Goal: Task Accomplishment & Management: Manage account settings

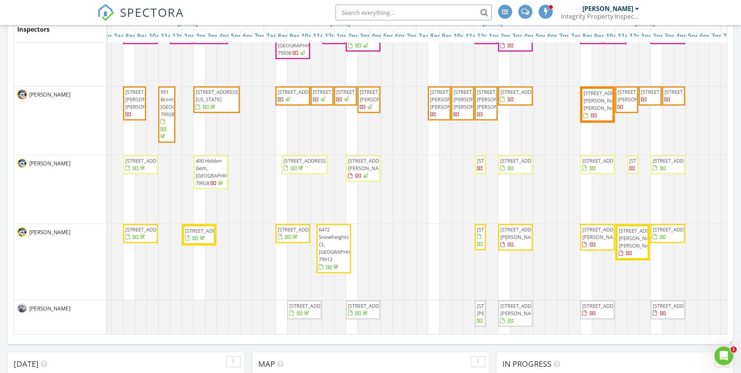
scroll to position [195, 0]
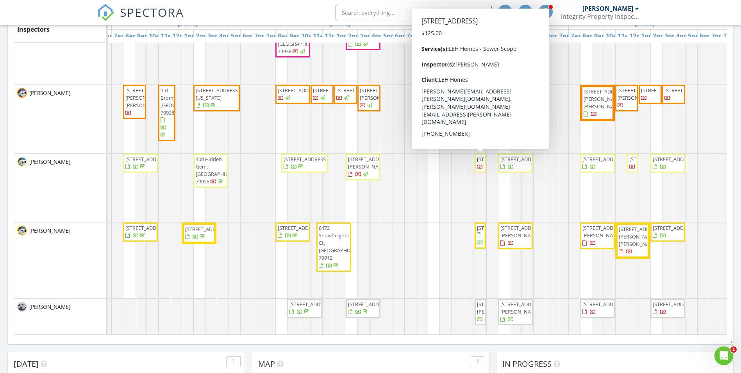
click at [480, 163] on span "13992 Summer Vly Ave, Horizon City 79928" at bounding box center [499, 158] width 44 height 7
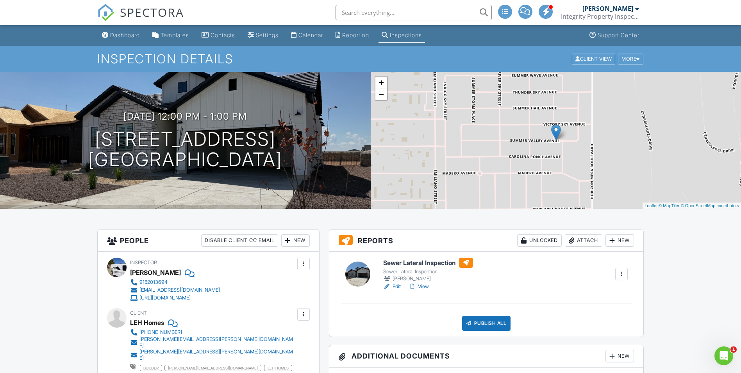
click at [427, 288] on link "View" at bounding box center [419, 286] width 20 height 8
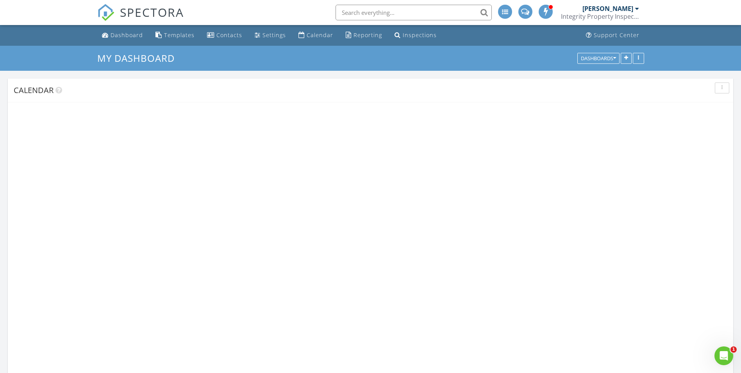
scroll to position [723, 753]
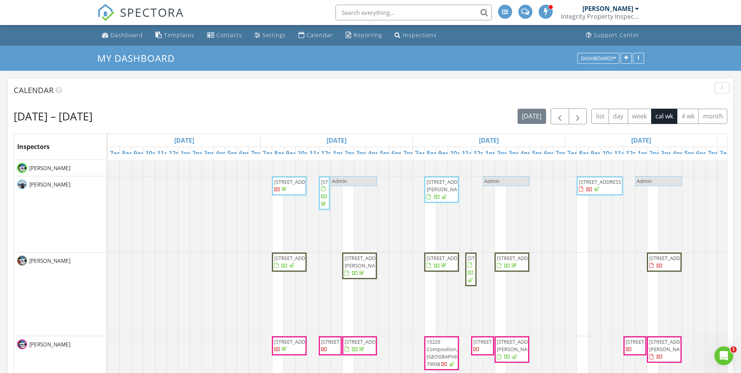
click at [436, 192] on span "[STREET_ADDRESS][PERSON_NAME]" at bounding box center [449, 185] width 44 height 14
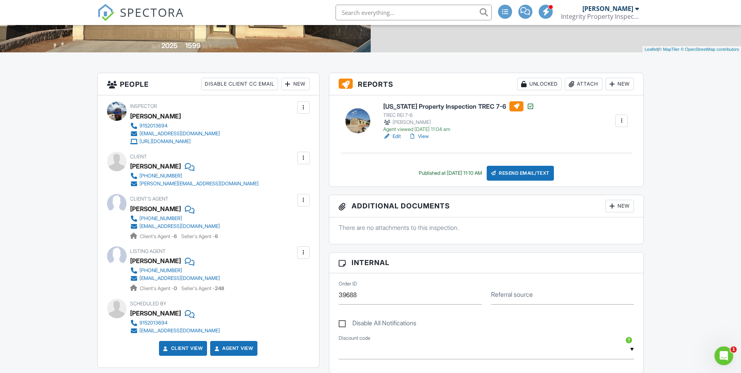
click at [424, 138] on link "View" at bounding box center [419, 136] width 20 height 8
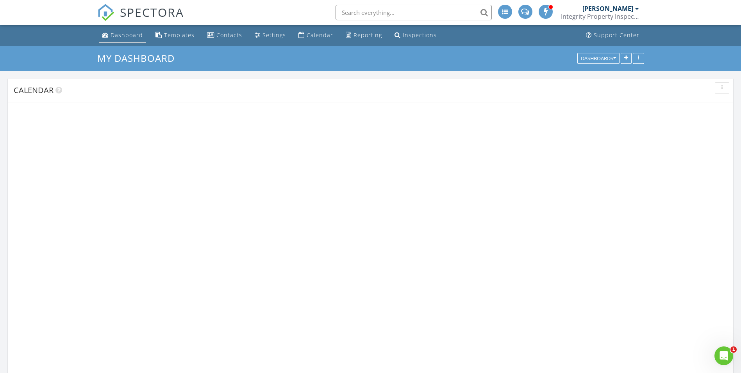
scroll to position [723, 753]
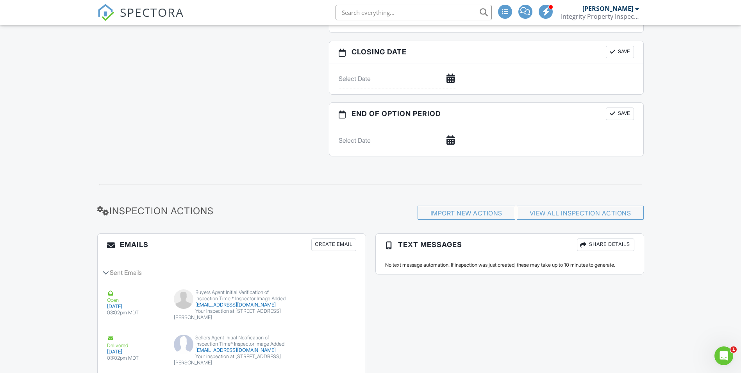
scroll to position [820, 0]
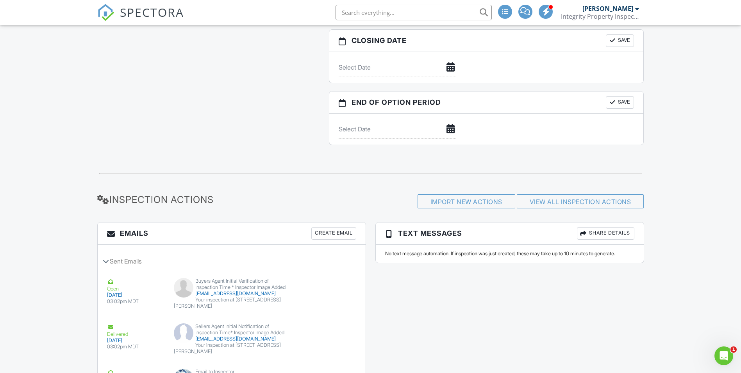
click at [320, 231] on div "Create Email" at bounding box center [333, 233] width 45 height 13
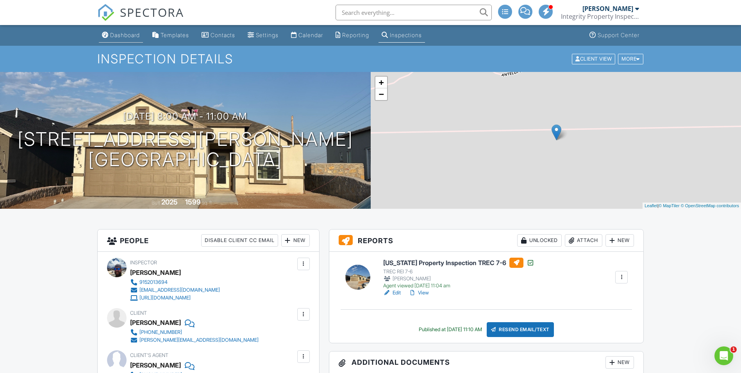
click at [125, 36] on div "Dashboard" at bounding box center [125, 35] width 30 height 7
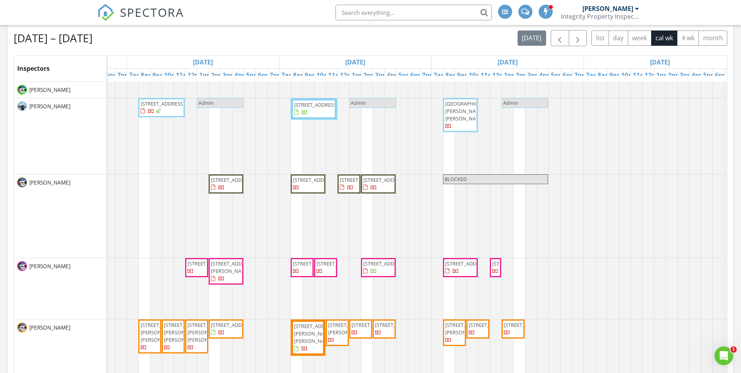
scroll to position [273, 0]
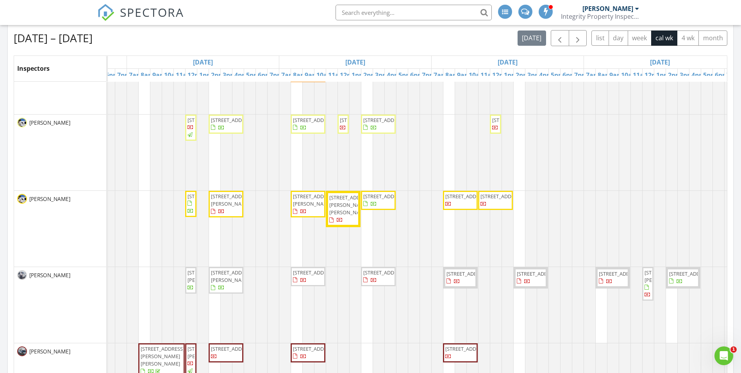
click at [378, 123] on span "13349 Eton Ct, Horizon City 79928" at bounding box center [385, 119] width 44 height 7
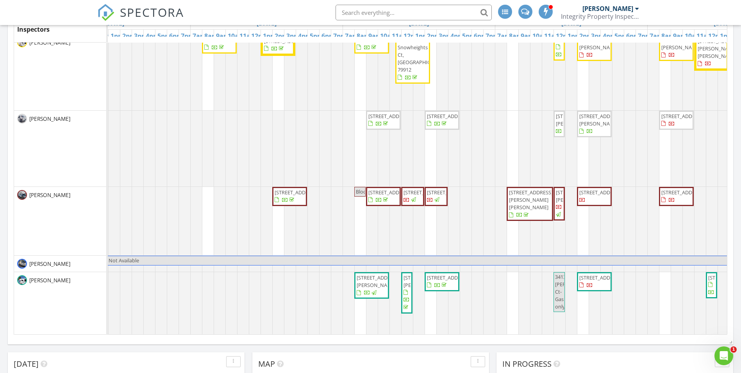
scroll to position [156, 0]
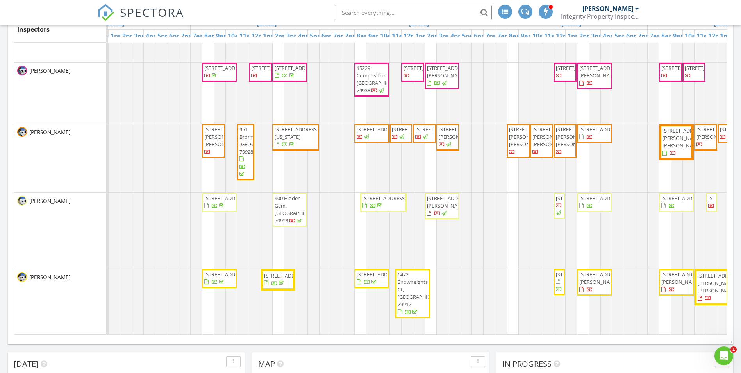
click at [595, 202] on span "11372 Acoma St, El Paso 79934" at bounding box center [601, 198] width 44 height 7
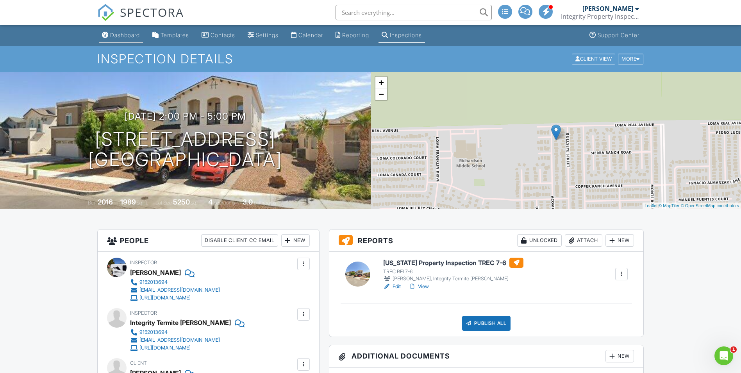
click at [115, 35] on div "Dashboard" at bounding box center [125, 35] width 30 height 7
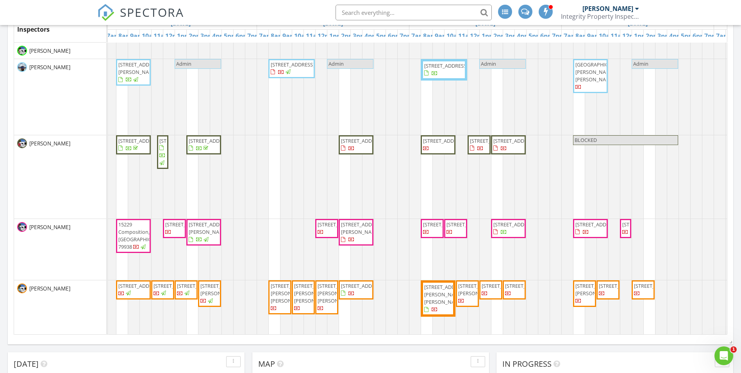
scroll to position [0, 328]
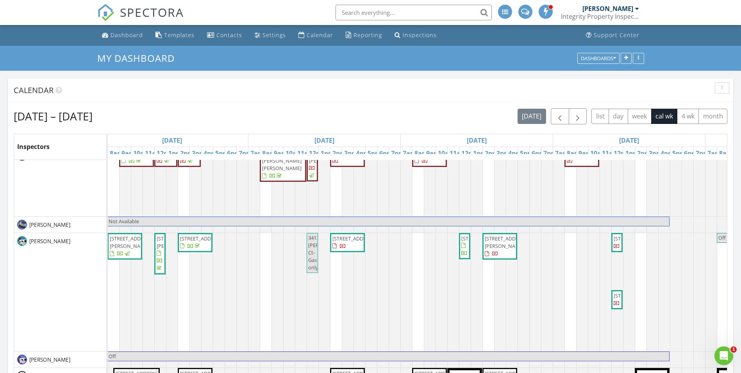
click at [418, 272] on div "5036 Alyssa Jade St, El Paso 79938 12700 Golden Canyon, El Paso 79928 Admin 341…" at bounding box center [324, 90] width 1067 height 955
click at [421, 252] on link "Event" at bounding box center [417, 252] width 40 height 13
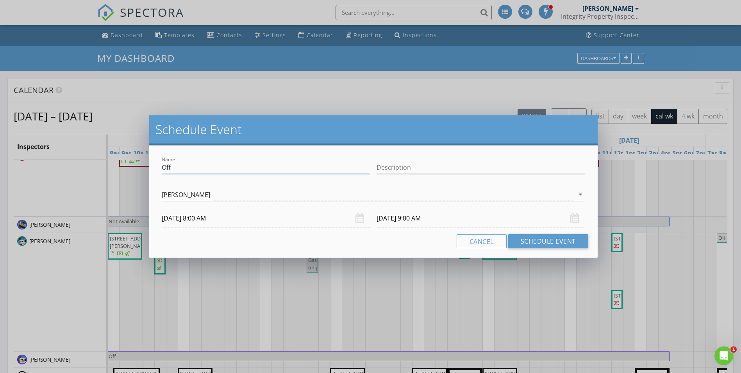
click at [185, 168] on input "Off" at bounding box center [266, 167] width 209 height 13
type input "O"
type input "block"
click at [538, 244] on button "Schedule Event" at bounding box center [548, 241] width 80 height 14
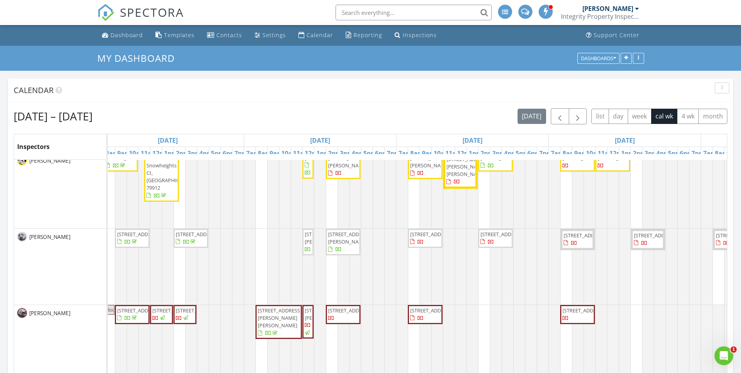
scroll to position [391, 0]
click at [379, 11] on input "text" at bounding box center [414, 13] width 156 height 16
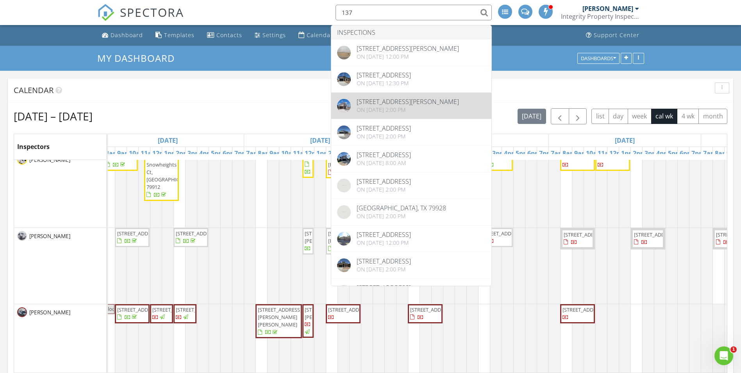
type input "137"
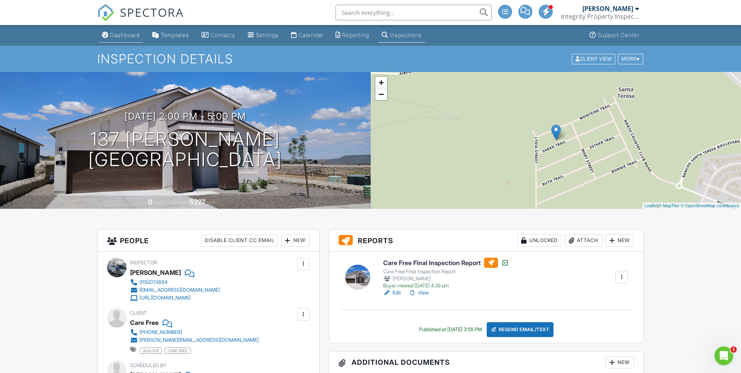
click at [132, 35] on div "Dashboard" at bounding box center [125, 35] width 30 height 7
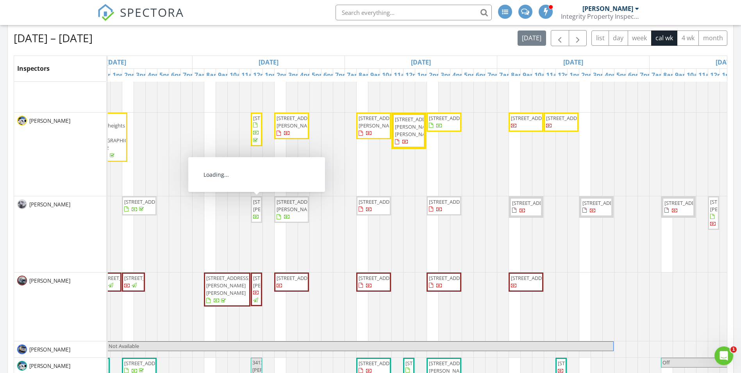
click at [257, 213] on span "137 Sarah Trl, Sunland Park 88008" at bounding box center [275, 205] width 44 height 14
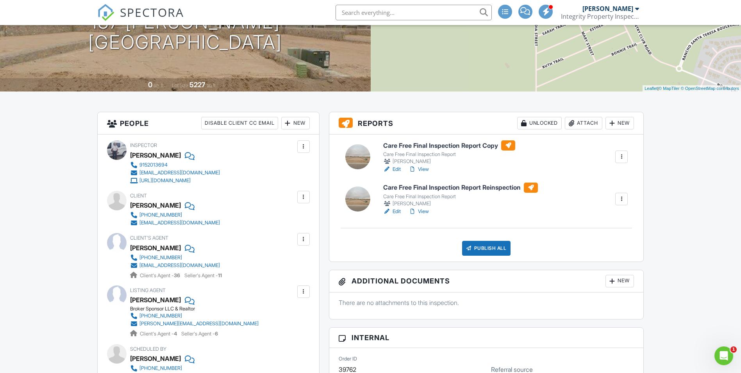
click at [427, 212] on link "View" at bounding box center [419, 211] width 20 height 8
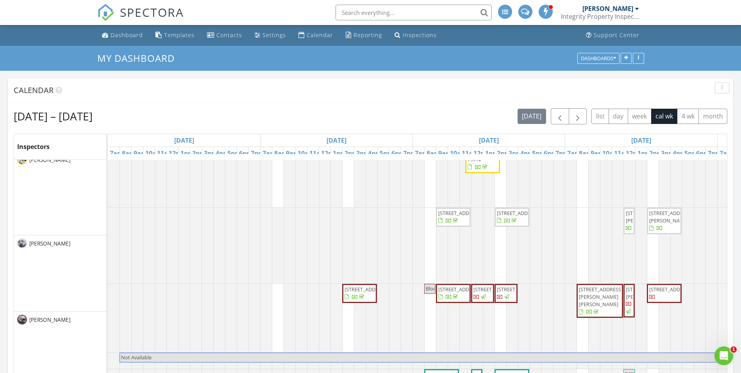
scroll to position [418, 0]
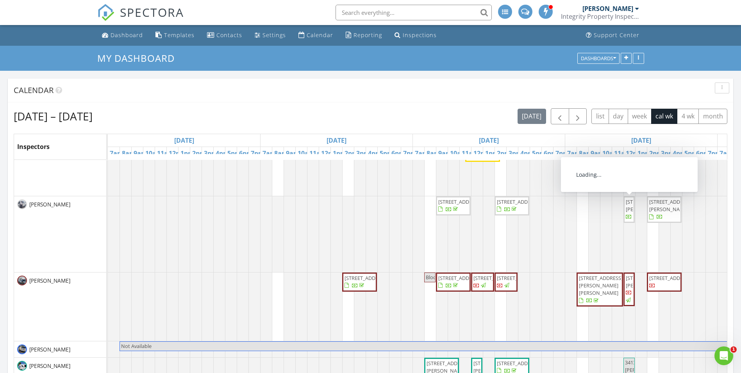
click at [627, 213] on span "[STREET_ADDRESS][PERSON_NAME]" at bounding box center [648, 205] width 44 height 14
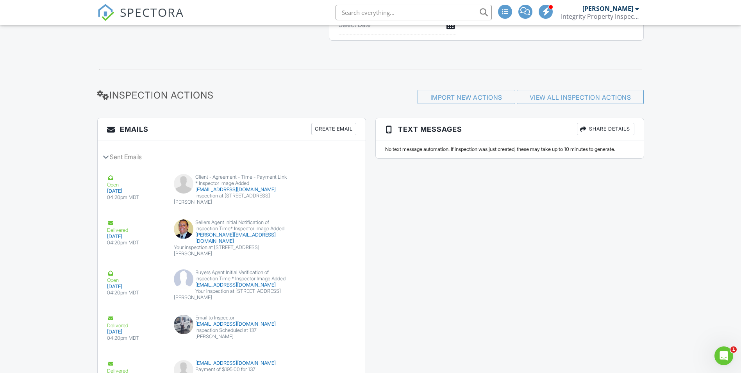
scroll to position [938, 0]
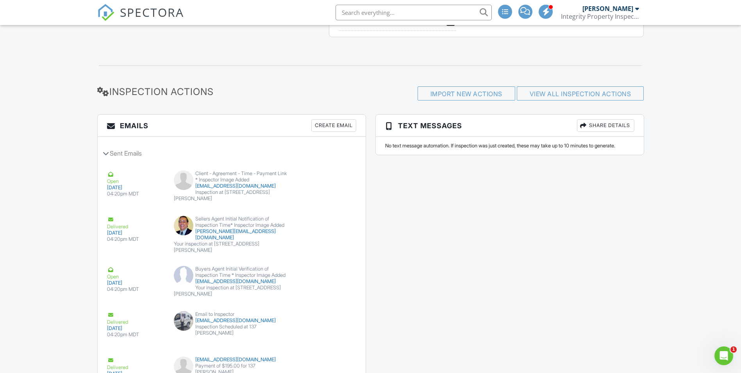
click at [342, 124] on div "Create Email" at bounding box center [333, 125] width 45 height 13
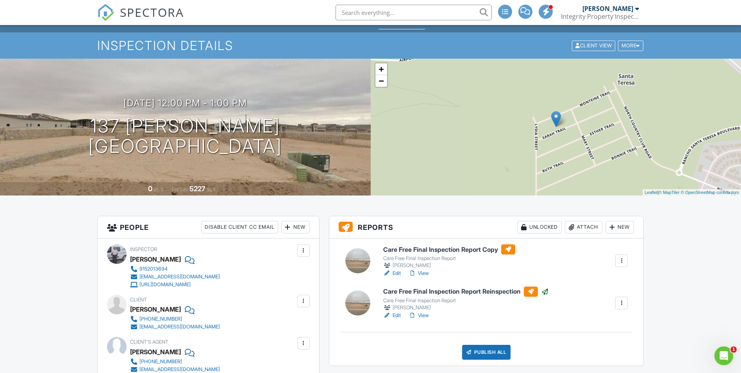
scroll to position [0, 0]
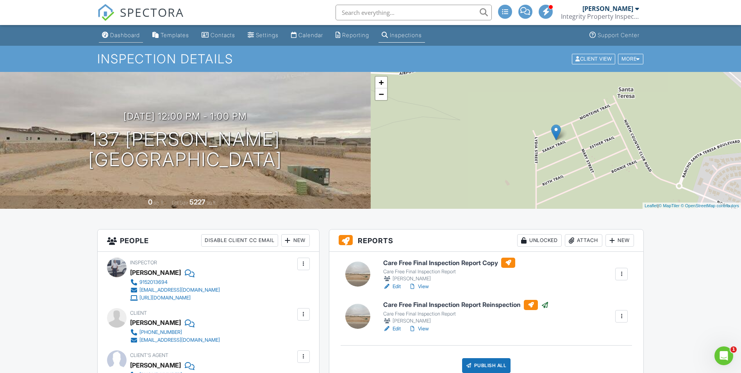
click at [128, 39] on link "Dashboard" at bounding box center [121, 35] width 44 height 14
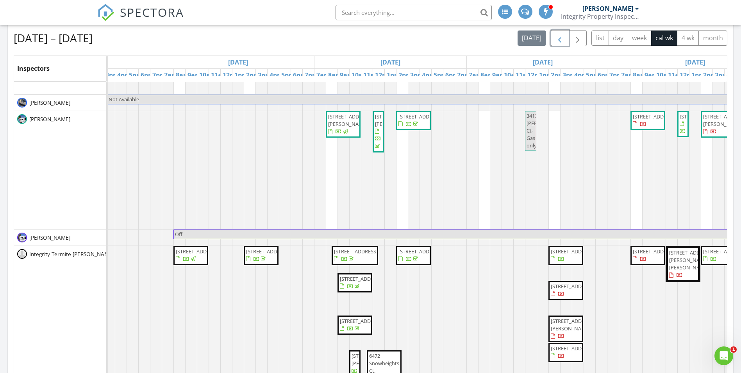
click at [560, 41] on span "button" at bounding box center [559, 38] width 9 height 9
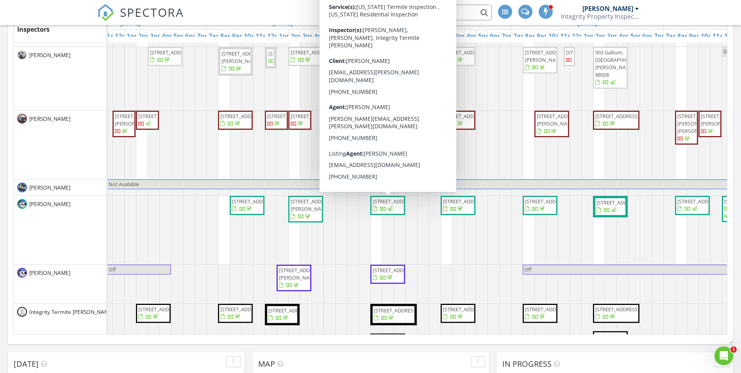
click at [388, 205] on span "12933 Hidden Grove Dr, El Paso 79938" at bounding box center [395, 201] width 44 height 7
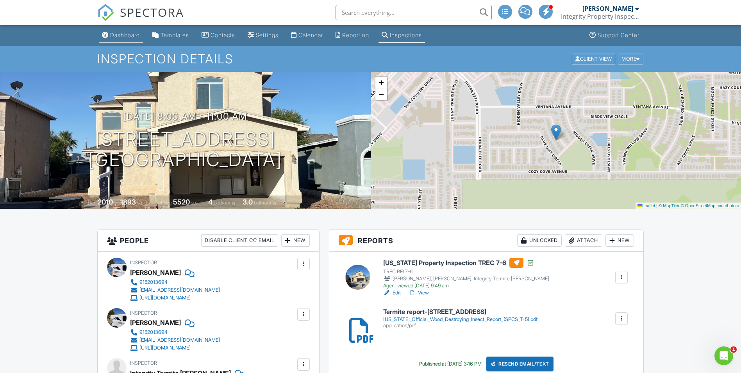
click at [118, 32] on div "Dashboard" at bounding box center [125, 35] width 30 height 7
